Goal: Task Accomplishment & Management: Use online tool/utility

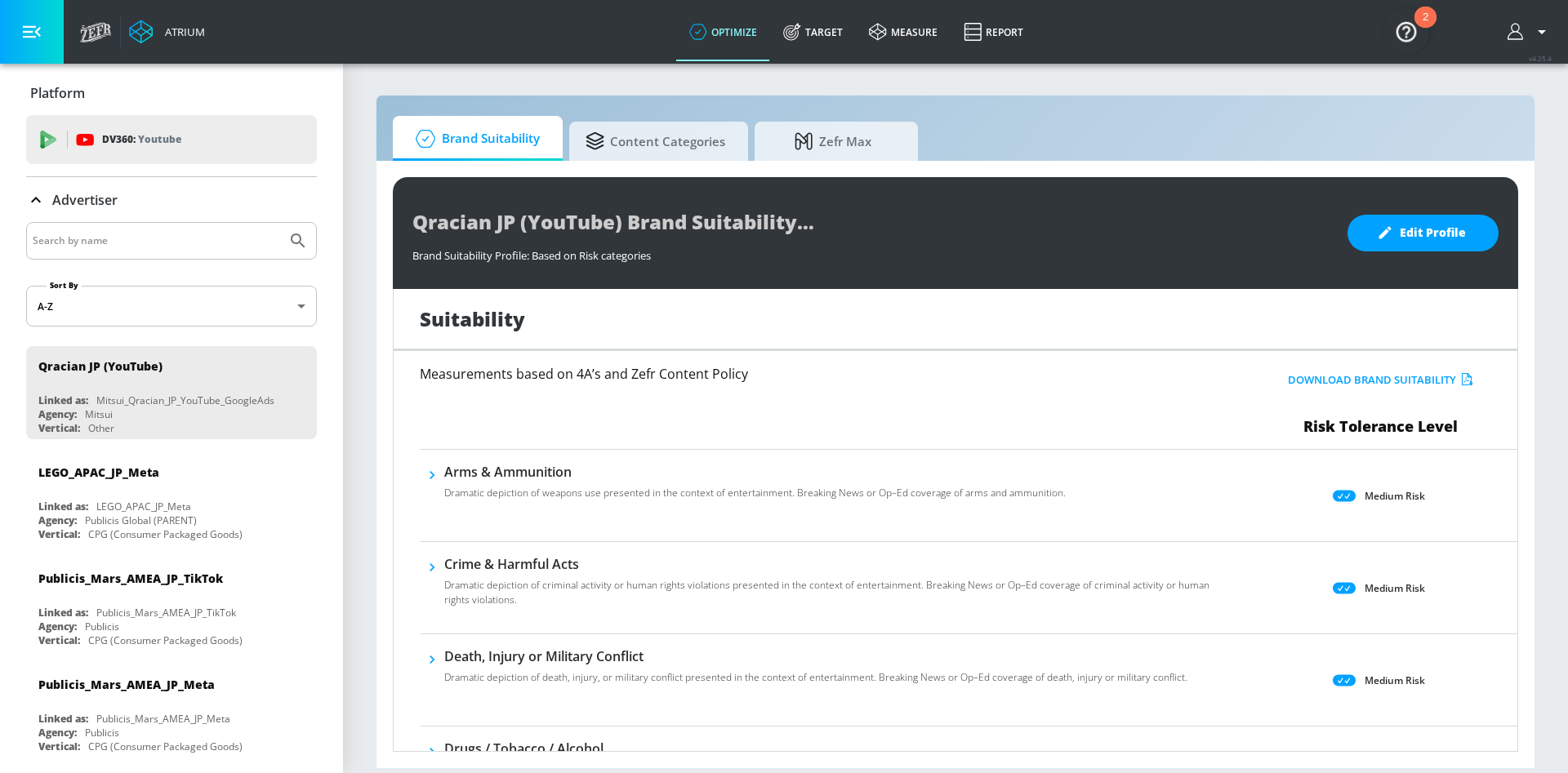
click at [151, 242] on input "Search by name" at bounding box center [156, 240] width 247 height 21
type input "otsu"
click at [280, 223] on button "Submit Search" at bounding box center [298, 240] width 36 height 36
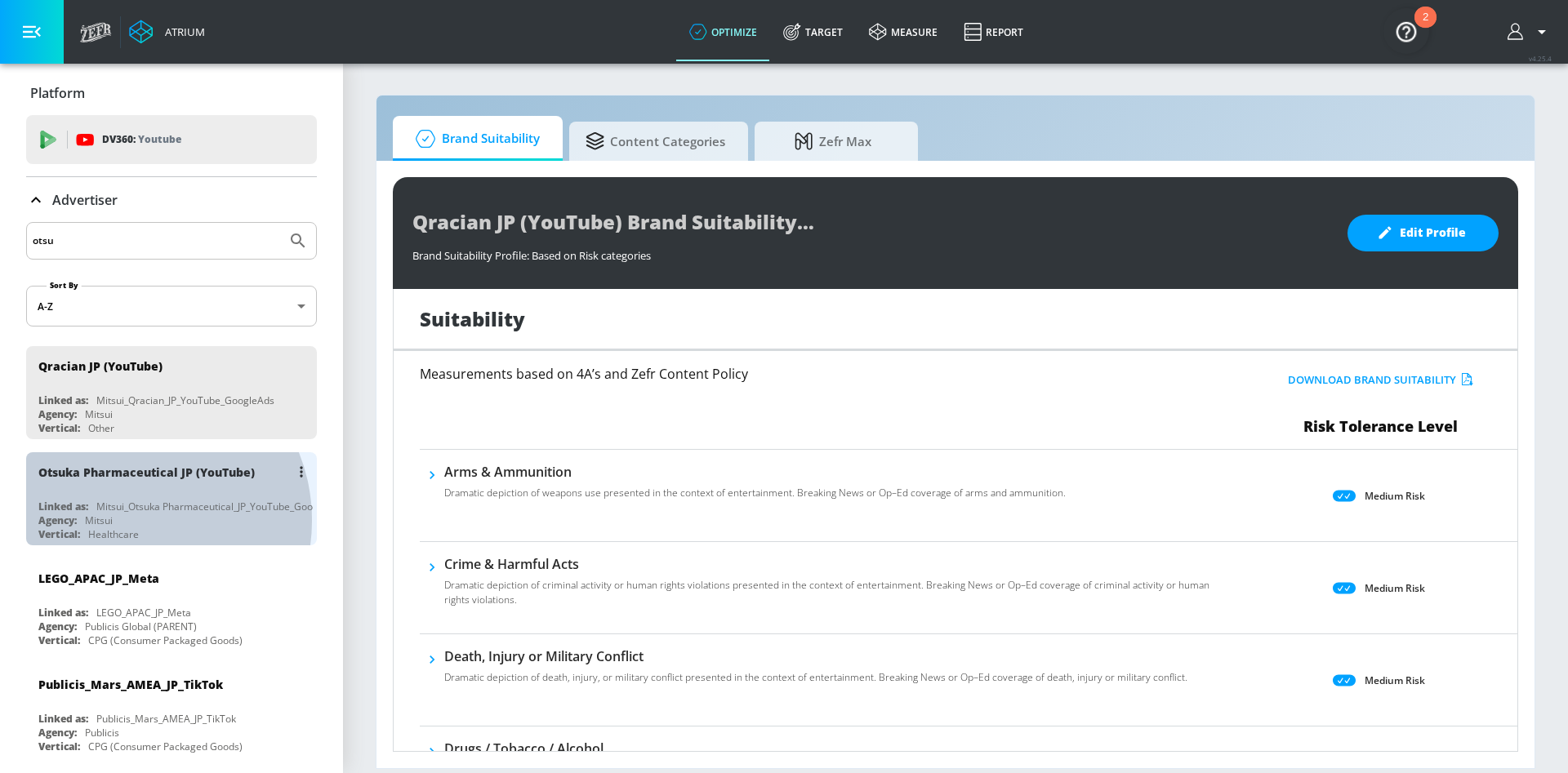
click at [131, 521] on div "Agency: Mitsui" at bounding box center [176, 521] width 274 height 14
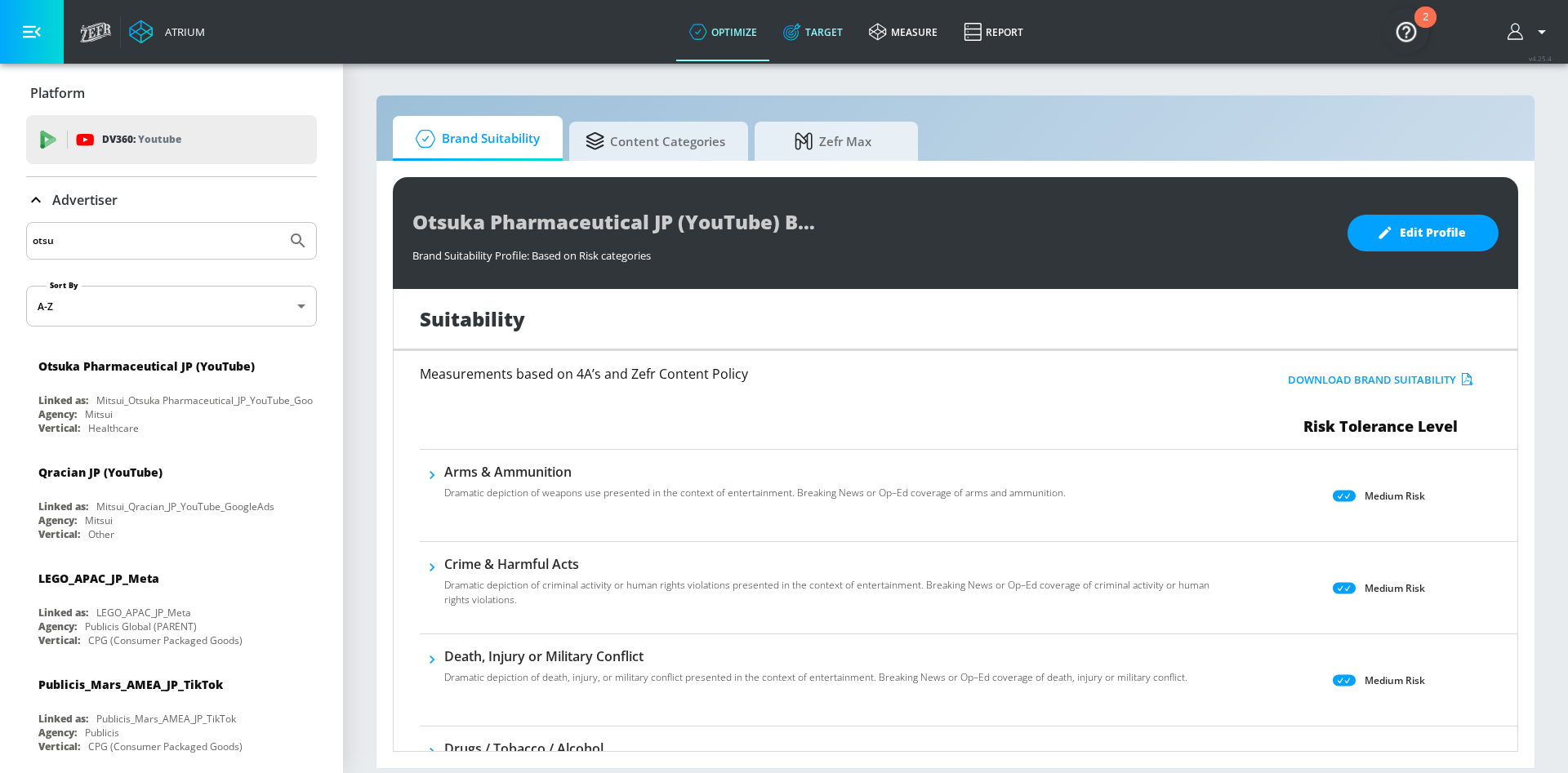
click at [801, 32] on icon at bounding box center [792, 32] width 18 height 18
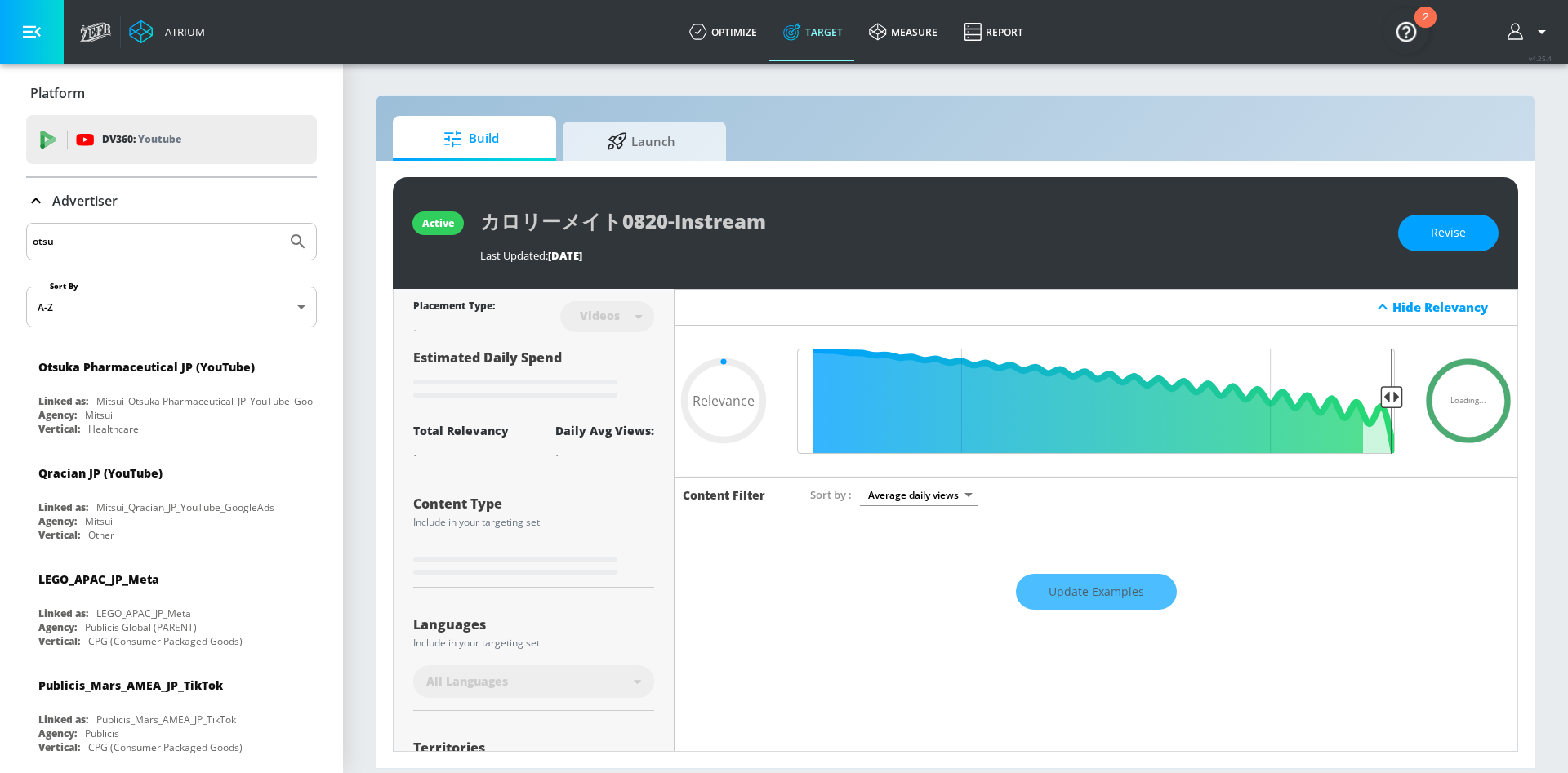
type input "0.6"
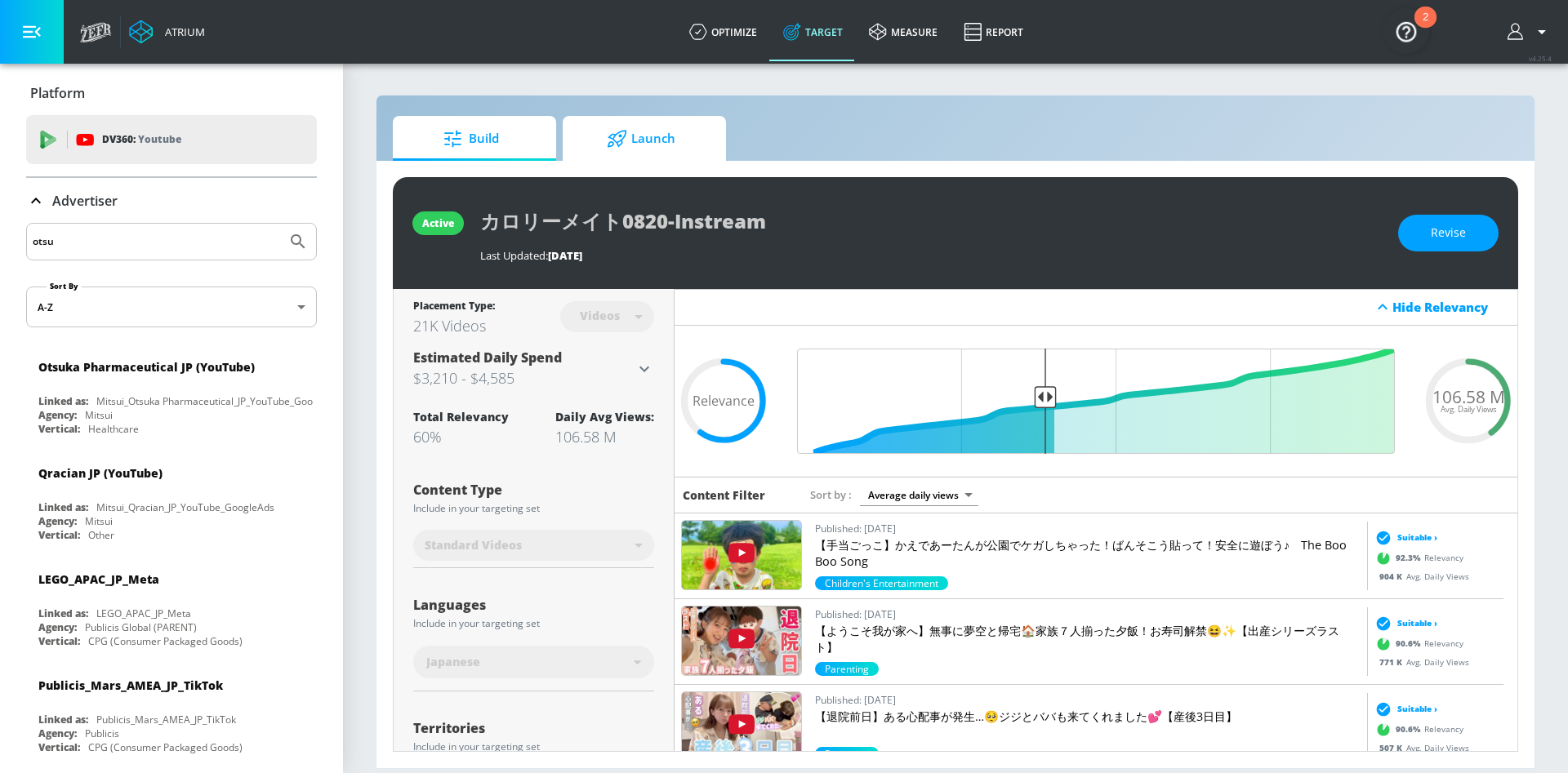
click at [682, 140] on span "Launch" at bounding box center [641, 138] width 124 height 39
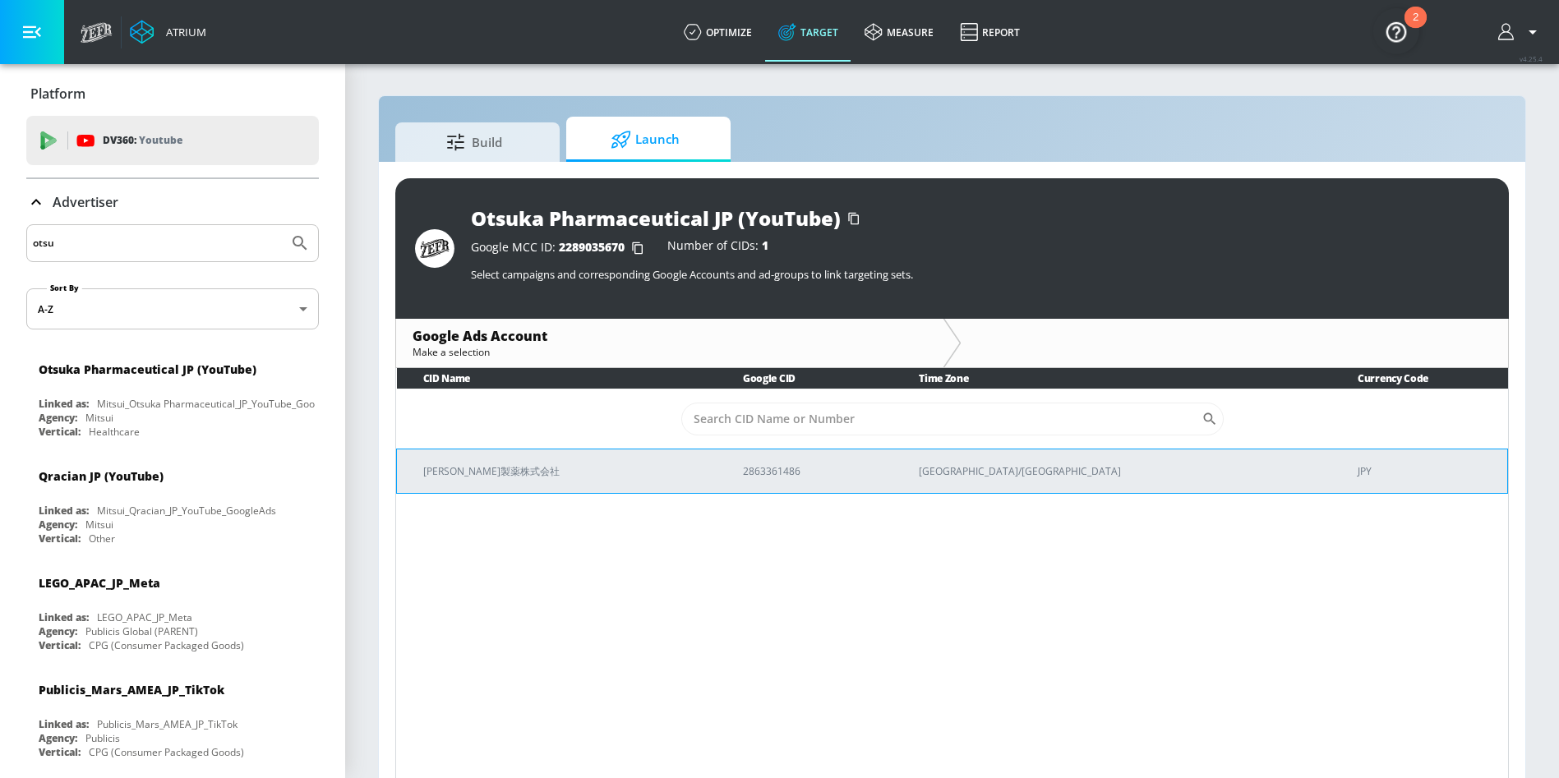
click at [626, 479] on p "[PERSON_NAME]製薬株式会社" at bounding box center [563, 471] width 280 height 17
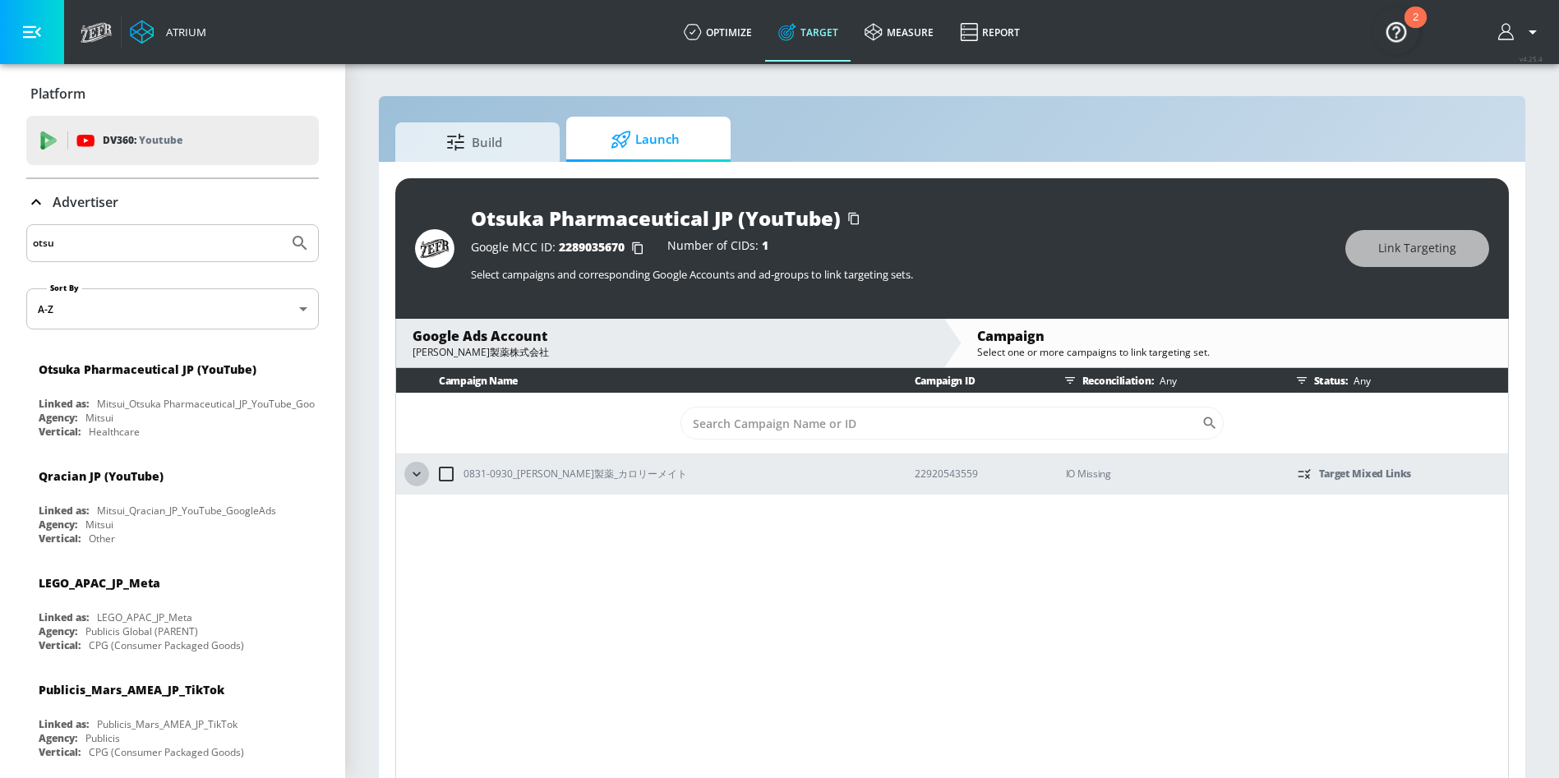
click at [409, 473] on icon "button" at bounding box center [417, 474] width 16 height 16
